Goal: Check status: Check status

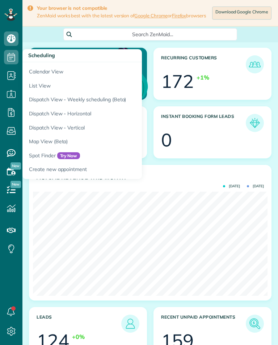
scroll to position [104, 234]
click at [45, 76] on link "Calendar View" at bounding box center [112, 70] width 181 height 17
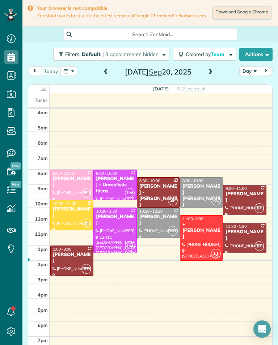
scroll to position [3, 3]
click at [207, 78] on span at bounding box center [210, 72] width 8 height 11
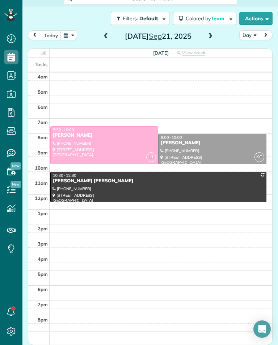
scroll to position [39, 0]
click at [207, 35] on span at bounding box center [210, 36] width 8 height 7
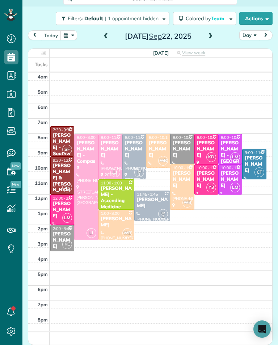
scroll to position [356, 22]
click at [57, 140] on div "[PERSON_NAME] - Southwest Industrial Electric" at bounding box center [62, 156] width 20 height 49
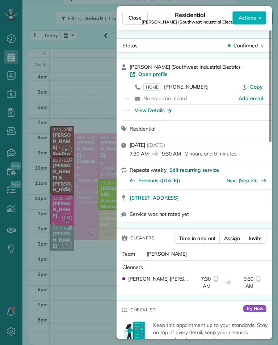
click at [156, 83] on span "HOME" at bounding box center [152, 87] width 18 height 8
click at [78, 68] on div "Close Residential Laura Malm (Southwest Industrial Electric) Actions Status Con…" at bounding box center [139, 172] width 278 height 345
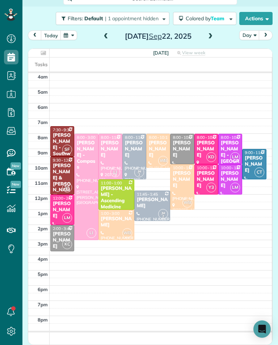
click at [57, 180] on div "[PERSON_NAME] & [PERSON_NAME]" at bounding box center [62, 181] width 20 height 36
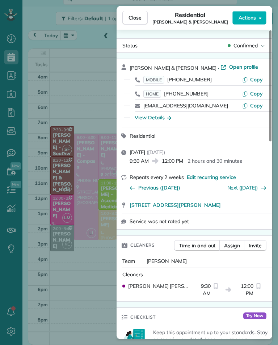
click at [153, 78] on span "MOBILE" at bounding box center [153, 80] width 21 height 8
click at [61, 287] on div "Close Residential Gino & Nicole Marliani Actions Status Confirmed Gino & Nicole…" at bounding box center [139, 172] width 278 height 345
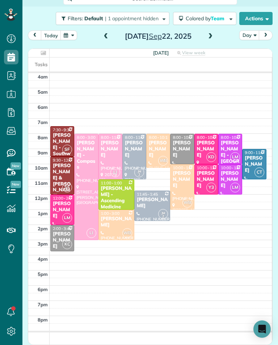
click at [207, 142] on div "[PERSON_NAME]" at bounding box center [206, 149] width 20 height 18
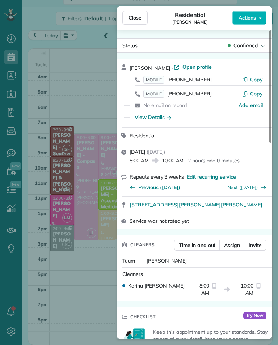
click at [158, 79] on span "MOBILE" at bounding box center [153, 80] width 21 height 8
click at [106, 284] on div "Close Residential Joyce Rangen Actions Status Confirmed Joyce Rangen · Open pro…" at bounding box center [139, 172] width 278 height 345
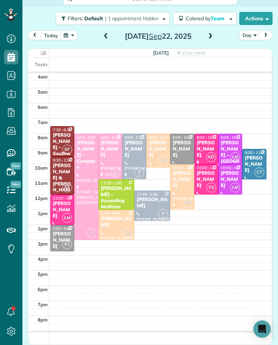
click at [209, 182] on div "[PERSON_NAME]" at bounding box center [206, 179] width 20 height 18
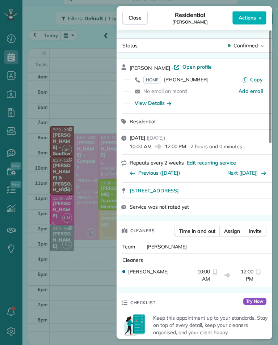
click at [158, 81] on span "HOME" at bounding box center [152, 80] width 18 height 8
click at [93, 94] on div "Close Residential Cathy Morfopoulos Actions Status Confirmed Cathy Morfopoulos …" at bounding box center [139, 172] width 278 height 345
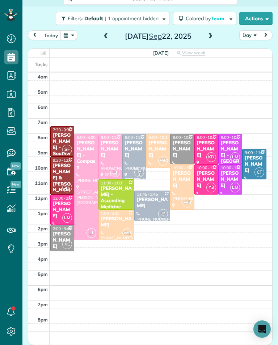
scroll to position [39, 0]
click at [62, 209] on div "[PERSON_NAME]" at bounding box center [62, 210] width 20 height 18
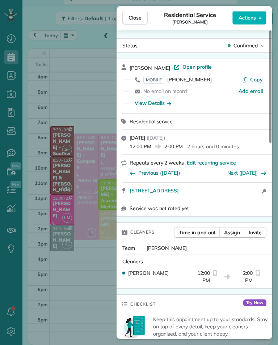
click at [149, 80] on span "MOBILE" at bounding box center [153, 80] width 21 height 8
click at [79, 63] on div "Close Residential Service Jessica Wise Actions Status Confirmed Jessica Wise · …" at bounding box center [139, 172] width 278 height 345
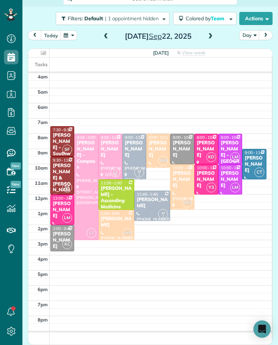
click at [233, 146] on div "[PERSON_NAME] - [GEOGRAPHIC_DATA]" at bounding box center [230, 158] width 20 height 36
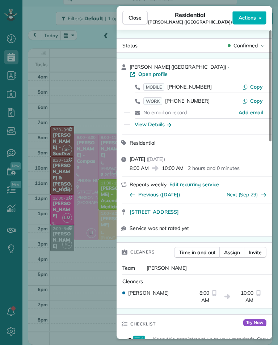
click at [157, 83] on span "MOBILE" at bounding box center [153, 87] width 21 height 8
click at [102, 228] on div "Close Residential Evelyn Dierna (Mountain View Manor) Actions Status Confirmed …" at bounding box center [139, 172] width 278 height 345
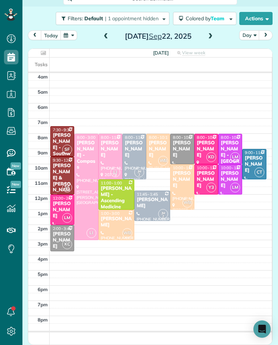
click at [235, 176] on div "[PERSON_NAME]" at bounding box center [230, 179] width 20 height 18
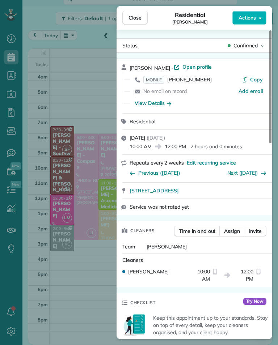
click at [154, 78] on span "MOBILE" at bounding box center [153, 80] width 21 height 8
click at [92, 291] on div "Close Residential Carlee Malemute Actions Status Confirmed Carlee Malemute · Op…" at bounding box center [139, 172] width 278 height 345
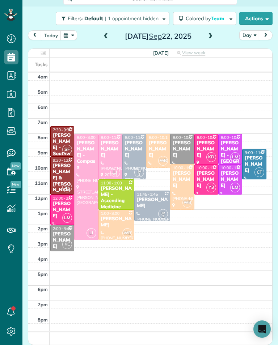
click at [257, 155] on span "9:00 - 11:00" at bounding box center [254, 152] width 21 height 5
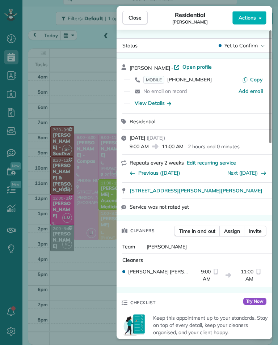
click at [157, 77] on span "MOBILE" at bounding box center [153, 80] width 21 height 8
click at [87, 271] on div "Close Residential Sonali Mehta Actions Status Yet to Confirm Sonali Mehta · Ope…" at bounding box center [139, 172] width 278 height 345
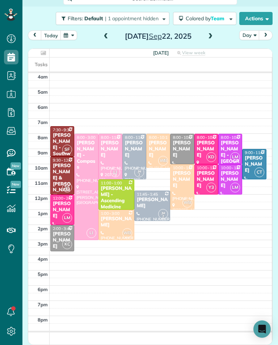
click at [158, 150] on div "[PERSON_NAME]" at bounding box center [158, 149] width 20 height 18
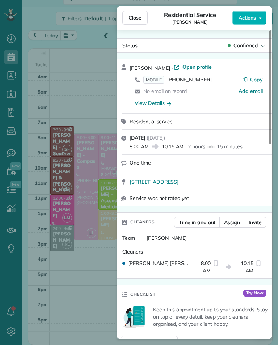
click at [155, 77] on span "MOBILE" at bounding box center [153, 80] width 21 height 8
click at [104, 286] on div "Close Residential Service Lindsey Weinstein Actions Status Confirmed Lindsey We…" at bounding box center [139, 172] width 278 height 345
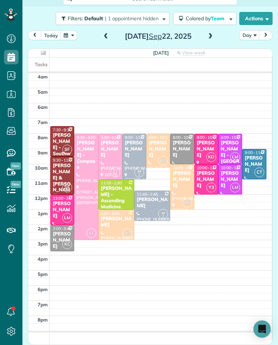
click at [189, 182] on div "[PERSON_NAME]" at bounding box center [182, 179] width 20 height 18
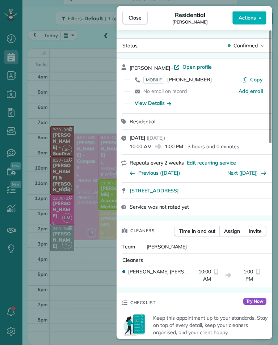
click at [153, 76] on span "MOBILE" at bounding box center [153, 80] width 21 height 8
click at [158, 78] on span "MOBILE" at bounding box center [153, 80] width 21 height 8
click at [90, 74] on div "Close Residential Diane Cripe Actions Status Confirmed Diane Cripe · Open profi…" at bounding box center [139, 172] width 278 height 345
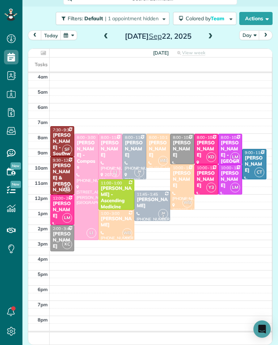
click at [108, 223] on div "[PERSON_NAME]" at bounding box center [115, 222] width 31 height 12
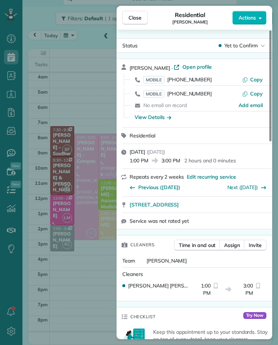
click at [151, 72] on div "Cody Crutchley · Open profile MOBILE (301) 305-9135 Copy MOBILE (818) 321-6953 …" at bounding box center [198, 93] width 138 height 60
click at [155, 76] on span "MOBILE" at bounding box center [153, 80] width 21 height 8
click at [86, 275] on div "Close Residential Cody Crutchley Actions Status Yet to Confirm Cody Crutchley ·…" at bounding box center [139, 172] width 278 height 345
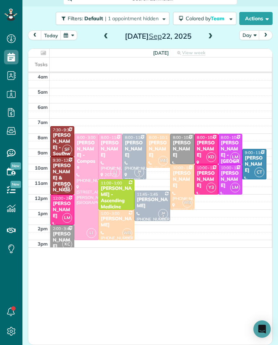
scroll to position [356, 22]
click at [85, 183] on div at bounding box center [85, 187] width 23 height 106
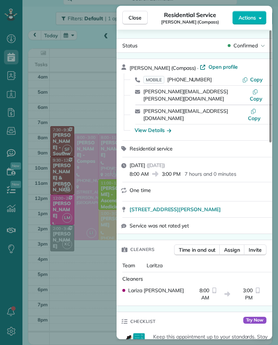
click at [155, 79] on span "MOBILE" at bounding box center [153, 80] width 21 height 8
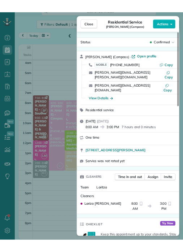
scroll to position [356, 22]
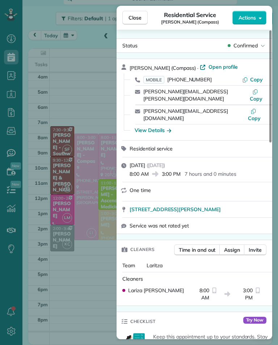
click at [66, 72] on div "Close Residential Service Jules Ibrao (Compass) Actions Status Confirmed Jules …" at bounding box center [139, 172] width 278 height 345
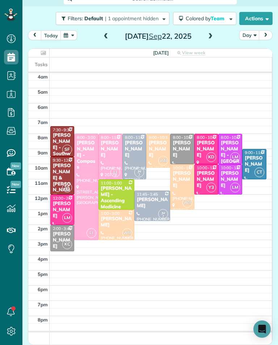
scroll to position [356, 22]
click at [205, 143] on div "[PERSON_NAME]" at bounding box center [206, 149] width 20 height 18
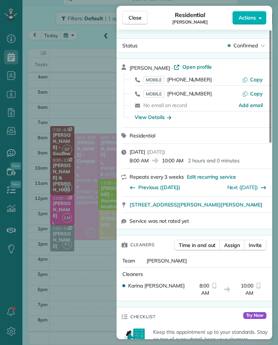
click at [81, 89] on div "Close Residential Joyce Rangen Actions Status Confirmed Joyce Rangen · Open pro…" at bounding box center [139, 172] width 278 height 345
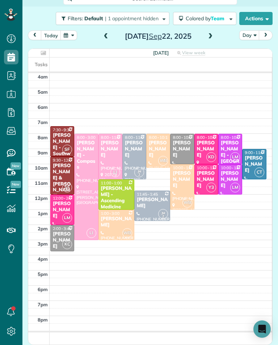
scroll to position [356, 22]
click at [132, 154] on div "[PERSON_NAME]" at bounding box center [134, 149] width 20 height 18
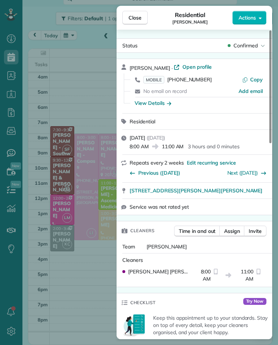
click at [156, 81] on span "MOBILE" at bounding box center [153, 80] width 21 height 8
click at [76, 276] on div "Close Residential Melissa Yoshimura Actions Status Confirmed Melissa Yoshimura …" at bounding box center [139, 172] width 278 height 345
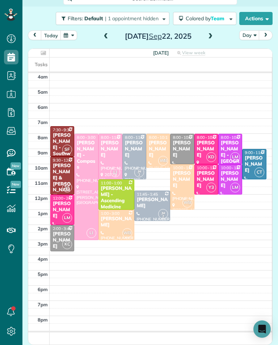
click at [154, 204] on div "[PERSON_NAME]" at bounding box center [151, 203] width 31 height 12
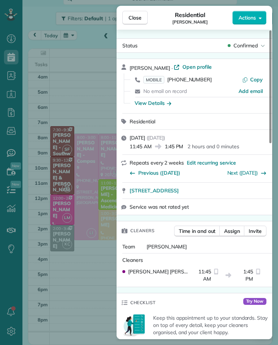
click at [157, 81] on span "MOBILE" at bounding box center [153, 80] width 21 height 8
click at [158, 80] on span "MOBILE" at bounding box center [153, 80] width 21 height 8
click at [82, 282] on div "Close Residential Benjamin Brody Actions Status Confirmed Benjamin Brody · Open…" at bounding box center [139, 172] width 278 height 345
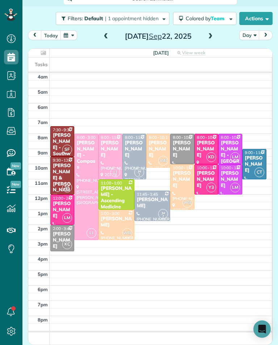
click at [108, 199] on div "[PERSON_NAME] - Ascending Medicine" at bounding box center [115, 197] width 31 height 25
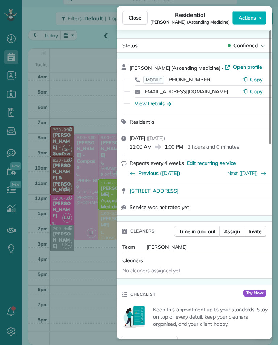
click at [154, 80] on span "MOBILE" at bounding box center [153, 80] width 21 height 8
click at [69, 298] on div "Close Residential Keshiia Rosenberg (Ascending Medicine) Actions Status Confirm…" at bounding box center [139, 172] width 278 height 345
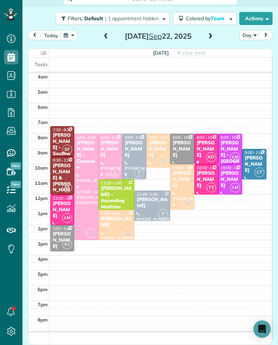
click at [56, 205] on div "[PERSON_NAME]" at bounding box center [62, 210] width 20 height 18
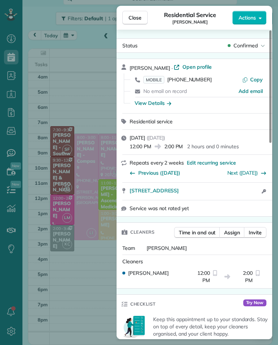
click at [155, 81] on span "MOBILE" at bounding box center [153, 80] width 21 height 8
click at [68, 271] on div "Close Residential Service Jessica Wise Actions Status Confirmed Jessica Wise · …" at bounding box center [139, 172] width 278 height 345
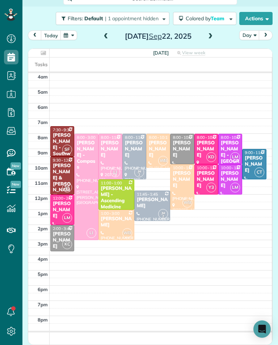
click at [59, 240] on div "[PERSON_NAME]" at bounding box center [62, 240] width 20 height 18
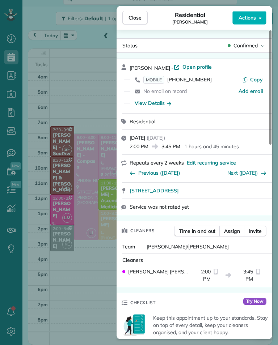
click at [153, 82] on span "MOBILE" at bounding box center [153, 80] width 21 height 8
click at [68, 279] on div "Close Residential Alexander Glantz Actions Status Confirmed Alexander Glantz · …" at bounding box center [139, 172] width 278 height 345
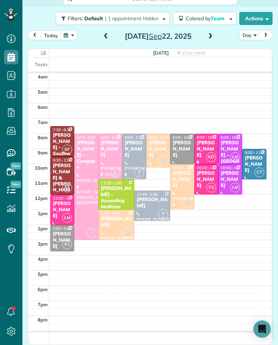
click at [264, 160] on div at bounding box center [253, 164] width 23 height 30
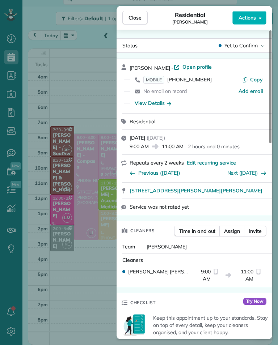
click at [154, 82] on span "MOBILE" at bounding box center [153, 80] width 21 height 8
click at [87, 86] on div "Close Residential Sonali Mehta Actions Status Yet to Confirm Sonali Mehta · Ope…" at bounding box center [139, 172] width 278 height 345
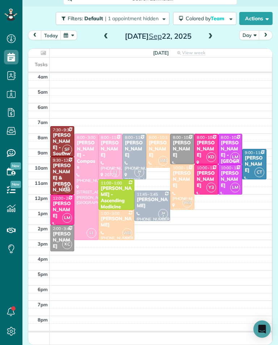
scroll to position [356, 22]
click at [52, 81] on link "All Contacts" at bounding box center [63, 89] width 83 height 17
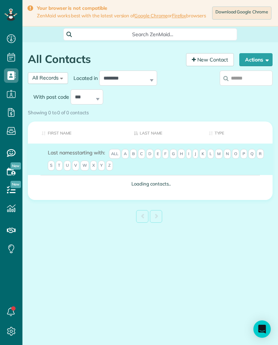
scroll to position [3, 3]
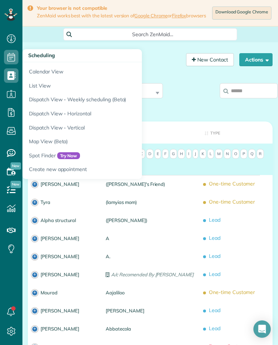
click at [191, 109] on div "**********" at bounding box center [118, 100] width 181 height 38
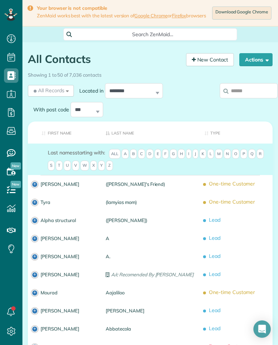
click at [243, 98] on input "search" at bounding box center [248, 90] width 58 height 15
click at [243, 94] on input "search" at bounding box center [248, 90] width 58 height 15
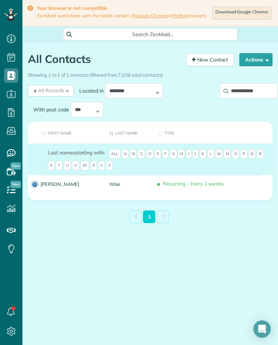
type input "**********"
click at [194, 188] on span "Recurring - Every 2 weeks" at bounding box center [212, 184] width 108 height 13
click at [208, 190] on span "Recurring - Every 2 weeks" at bounding box center [212, 184] width 108 height 13
click at [191, 190] on span "Recurring - Every 2 weeks" at bounding box center [212, 184] width 108 height 13
click at [188, 187] on span "Recurring - Every 2 weeks" at bounding box center [212, 184] width 108 height 13
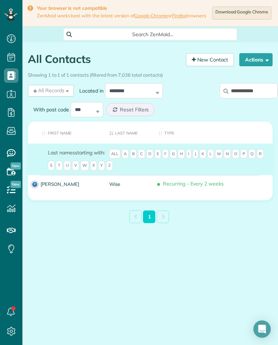
click at [191, 186] on span "Recurring - Every 2 weeks" at bounding box center [212, 184] width 108 height 13
click at [192, 189] on span "Recurring - Every 2 weeks" at bounding box center [212, 184] width 108 height 13
click at [84, 186] on link "Jessica" at bounding box center [69, 183] width 58 height 5
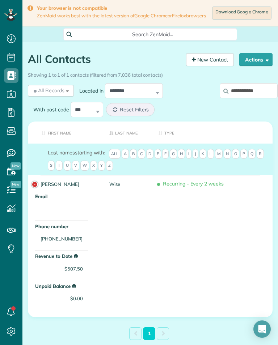
click at [98, 193] on div "Jessica" at bounding box center [69, 184] width 69 height 18
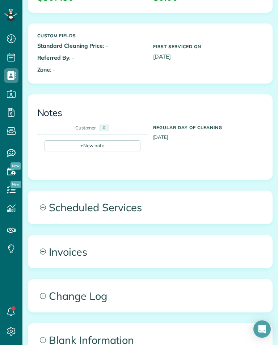
scroll to position [283, 0]
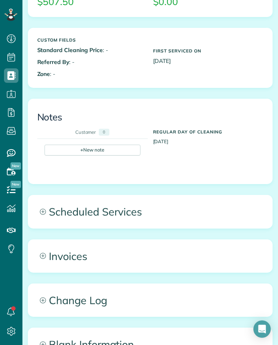
click at [163, 224] on span "Scheduled Services" at bounding box center [150, 211] width 244 height 33
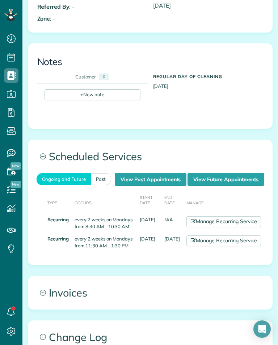
scroll to position [340, 0]
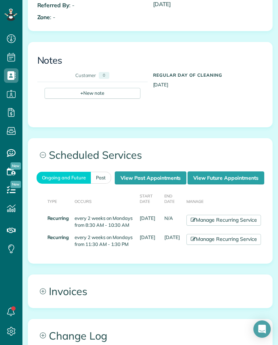
click at [155, 184] on link "View Past Appointments" at bounding box center [151, 177] width 72 height 13
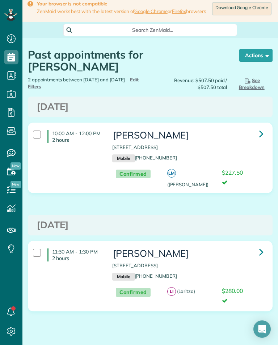
scroll to position [4, 0]
click at [262, 246] on icon at bounding box center [261, 252] width 4 height 13
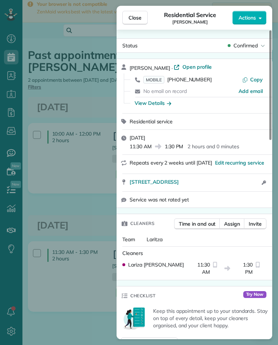
click at [83, 203] on div "Close Residential Service Jessica Wise Actions Status Confirmed Jessica Wise · …" at bounding box center [139, 172] width 278 height 345
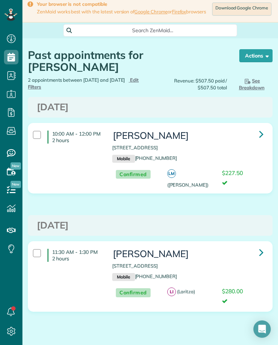
click at [262, 128] on icon at bounding box center [261, 134] width 4 height 13
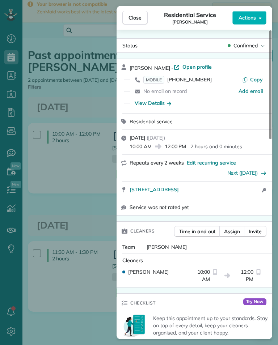
click at [72, 155] on div "Close Residential Service Jessica Wise Actions Status Confirmed Jessica Wise · …" at bounding box center [139, 172] width 278 height 345
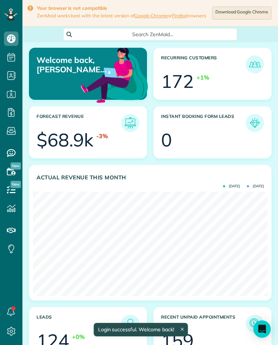
scroll to position [104, 234]
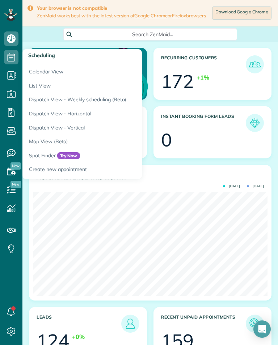
click at [41, 65] on link "Calendar View" at bounding box center [112, 70] width 181 height 17
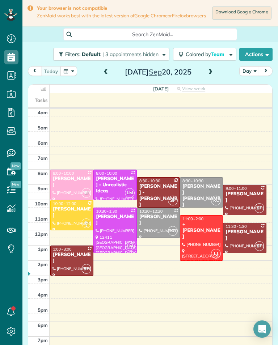
click at [210, 78] on span at bounding box center [210, 72] width 8 height 11
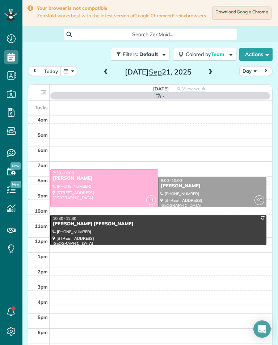
scroll to position [3, 3]
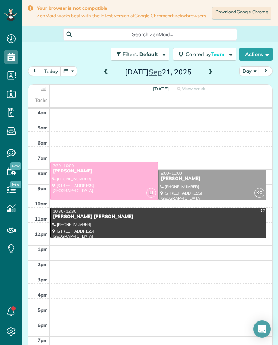
click at [211, 78] on span at bounding box center [210, 72] width 8 height 11
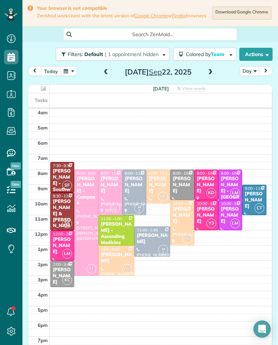
click at [68, 274] on div "[PERSON_NAME]" at bounding box center [62, 276] width 20 height 18
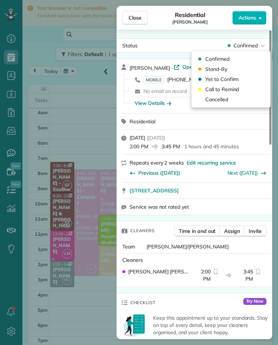
click at [228, 99] on div "Cancelled" at bounding box center [230, 99] width 73 height 10
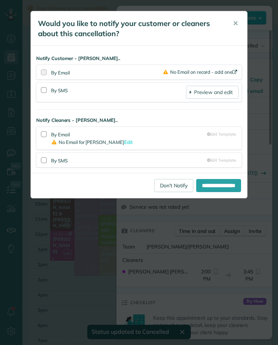
click at [161, 176] on div "**********" at bounding box center [139, 185] width 216 height 25
click at [159, 186] on link "Don't Notify" at bounding box center [173, 185] width 39 height 13
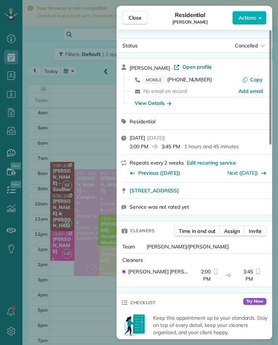
click at [61, 94] on div "Close Residential [PERSON_NAME] Actions Status Cancelled [PERSON_NAME] · Open p…" at bounding box center [139, 172] width 278 height 345
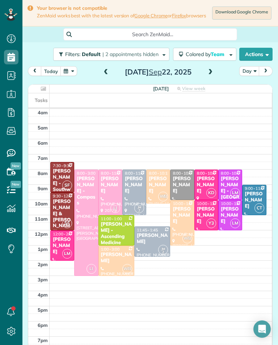
click at [65, 107] on td at bounding box center [161, 100] width 222 height 14
click at [102, 74] on span at bounding box center [106, 72] width 8 height 7
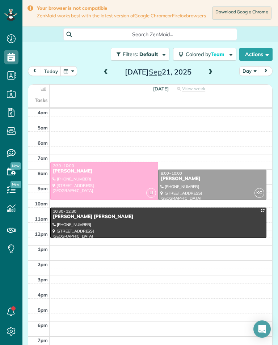
click at [101, 195] on div at bounding box center [104, 180] width 107 height 37
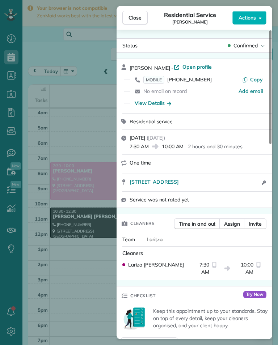
click at [152, 82] on span "MOBILE" at bounding box center [153, 80] width 21 height 8
click at [162, 82] on span "MOBILE" at bounding box center [153, 80] width 21 height 8
click at [160, 78] on span "MOBILE" at bounding box center [153, 80] width 21 height 8
click at [103, 139] on div "Close Residential Service [PERSON_NAME] Actions Status Confirmed [PERSON_NAME] …" at bounding box center [139, 172] width 278 height 345
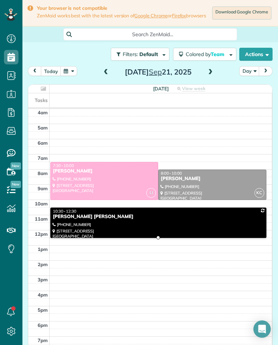
click at [136, 226] on div "[PHONE_NUMBER]" at bounding box center [157, 224] width 211 height 5
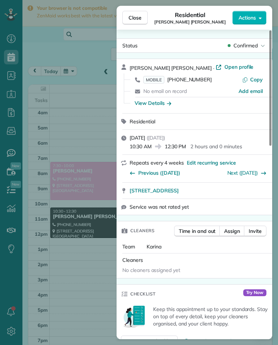
click at [159, 76] on span "MOBILE" at bounding box center [153, 80] width 21 height 8
click at [99, 154] on div "Close Residential [PERSON_NAME] [PERSON_NAME] Actions Status Confirmed [PERSON_…" at bounding box center [139, 172] width 278 height 345
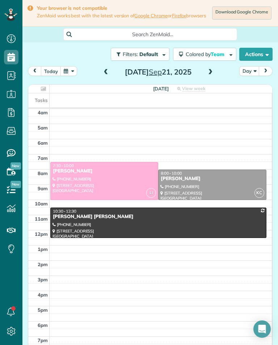
click at [195, 185] on div at bounding box center [211, 185] width 107 height 30
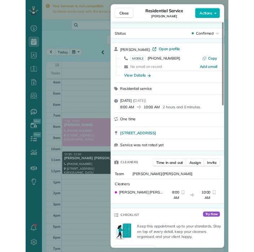
scroll to position [2, 0]
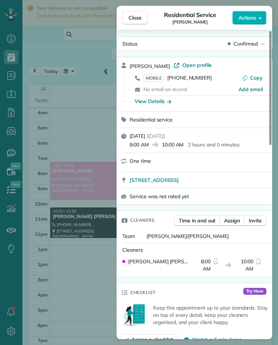
click at [157, 77] on span "MOBILE" at bounding box center [153, 78] width 21 height 8
click at [104, 144] on div "Close Residential Service [PERSON_NAME] Actions Status Confirmed [PERSON_NAME] …" at bounding box center [139, 172] width 278 height 345
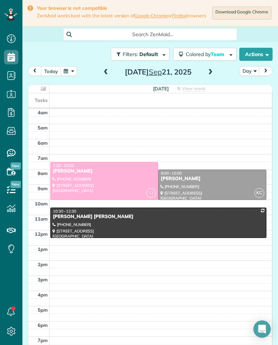
click at [219, 191] on div at bounding box center [211, 185] width 107 height 30
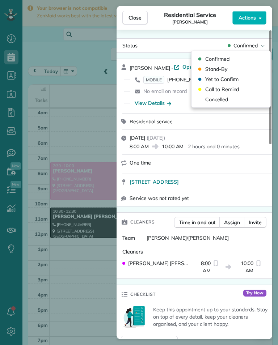
click at [231, 98] on div "Cancelled" at bounding box center [230, 99] width 73 height 10
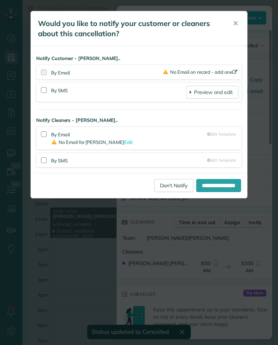
click at [168, 181] on link "Don't Notify" at bounding box center [173, 185] width 39 height 13
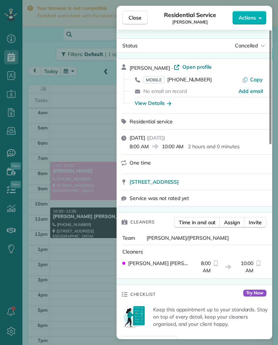
click at [94, 122] on div "Close Residential Service [PERSON_NAME] Actions Status Cancelled [PERSON_NAME] …" at bounding box center [139, 172] width 278 height 345
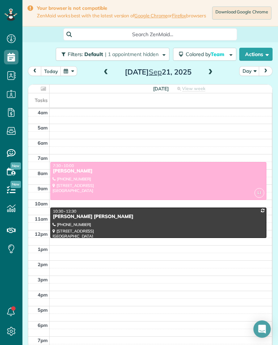
click at [150, 200] on link "LI 7:30 - 10:00 [PERSON_NAME] [PHONE_NUMBER] [STREET_ADDRESS]" at bounding box center [158, 181] width 216 height 38
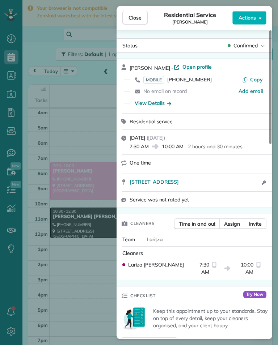
click at [87, 119] on div "Close Residential Service [PERSON_NAME] Actions Status Confirmed [PERSON_NAME] …" at bounding box center [139, 172] width 278 height 345
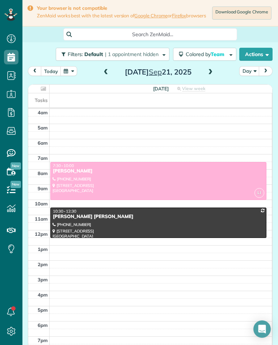
click at [102, 225] on div at bounding box center [158, 223] width 215 height 30
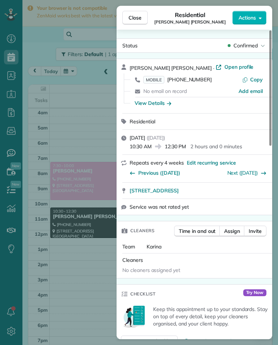
click at [98, 143] on div "Close Residential [PERSON_NAME] [PERSON_NAME] Actions Status Confirmed [PERSON_…" at bounding box center [139, 172] width 278 height 345
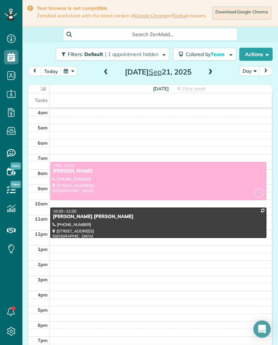
click at [182, 197] on div at bounding box center [158, 180] width 215 height 37
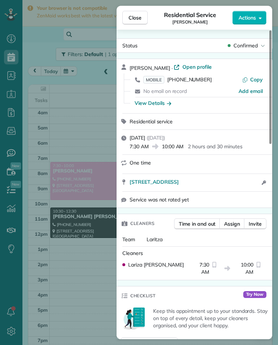
scroll to position [356, 22]
